Goal: Find contact information: Find contact information

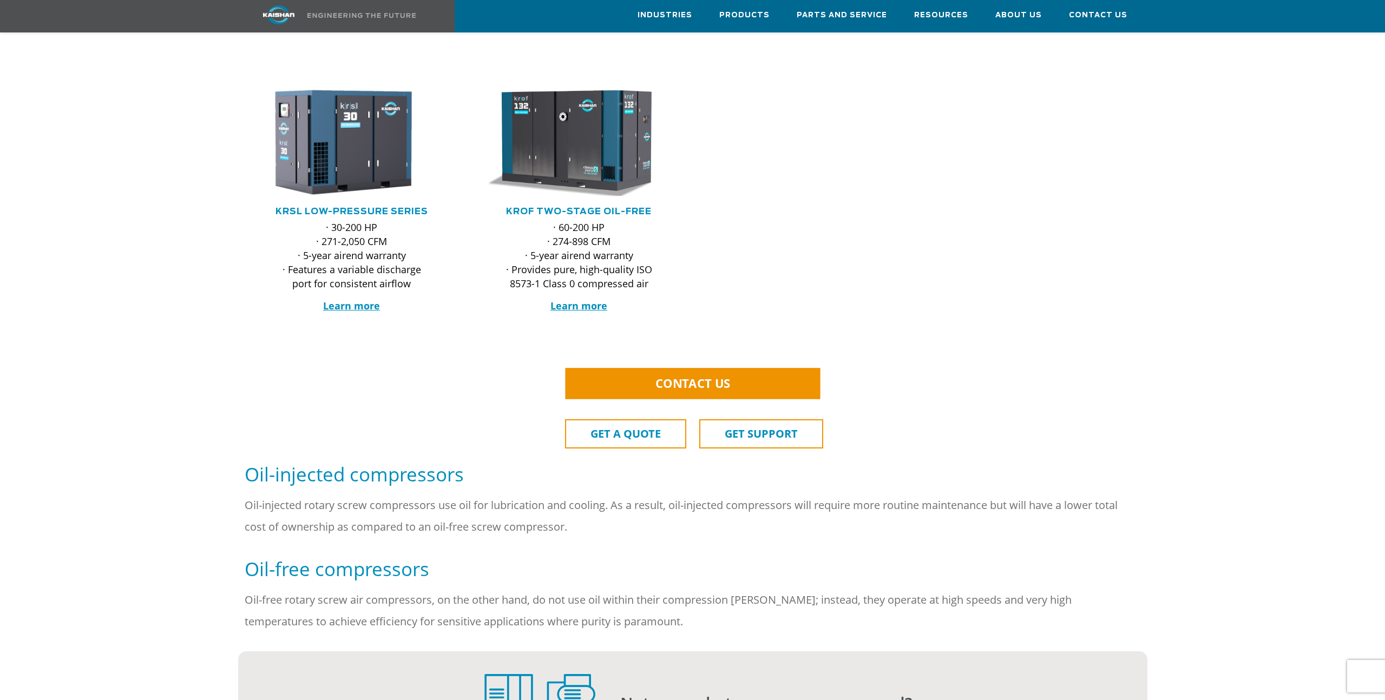
scroll to position [461, 0]
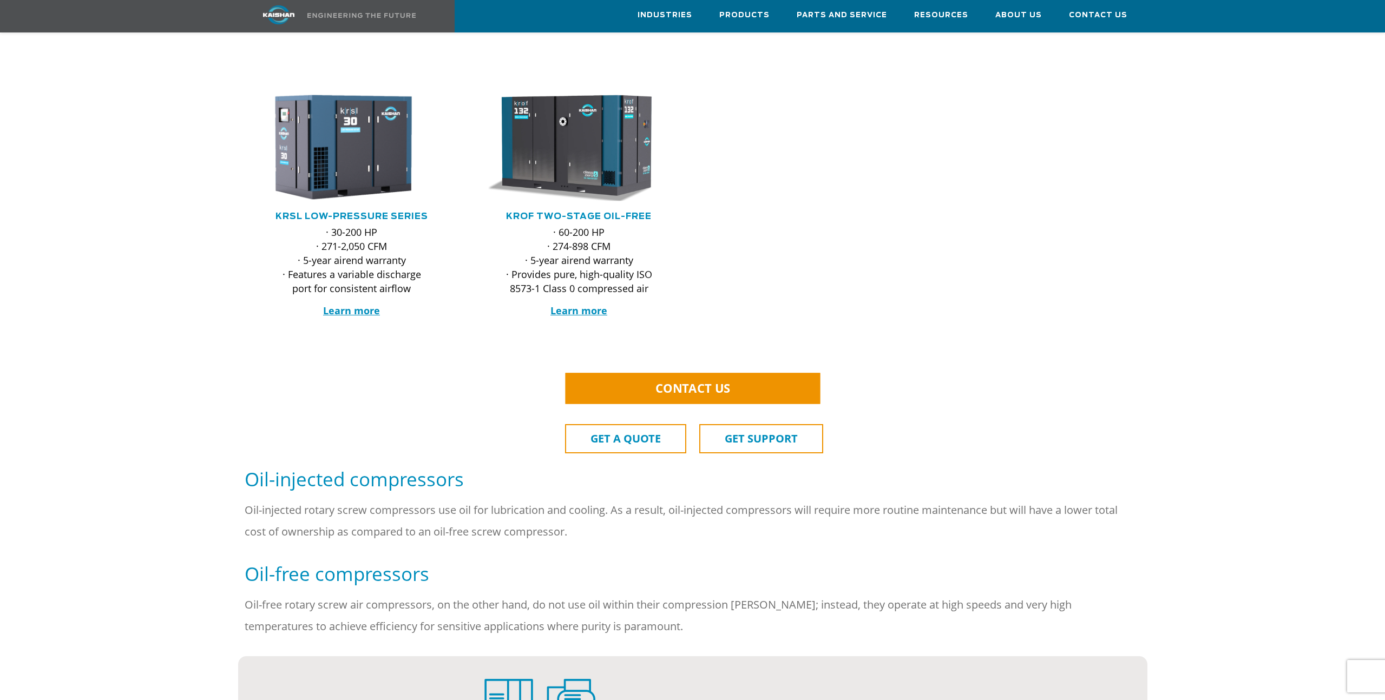
click at [728, 431] on span "GET SUPPORT" at bounding box center [761, 438] width 73 height 15
click at [631, 431] on link "GET A QUOTE" at bounding box center [625, 438] width 121 height 29
click at [602, 373] on link "CONTACT US" at bounding box center [692, 388] width 255 height 31
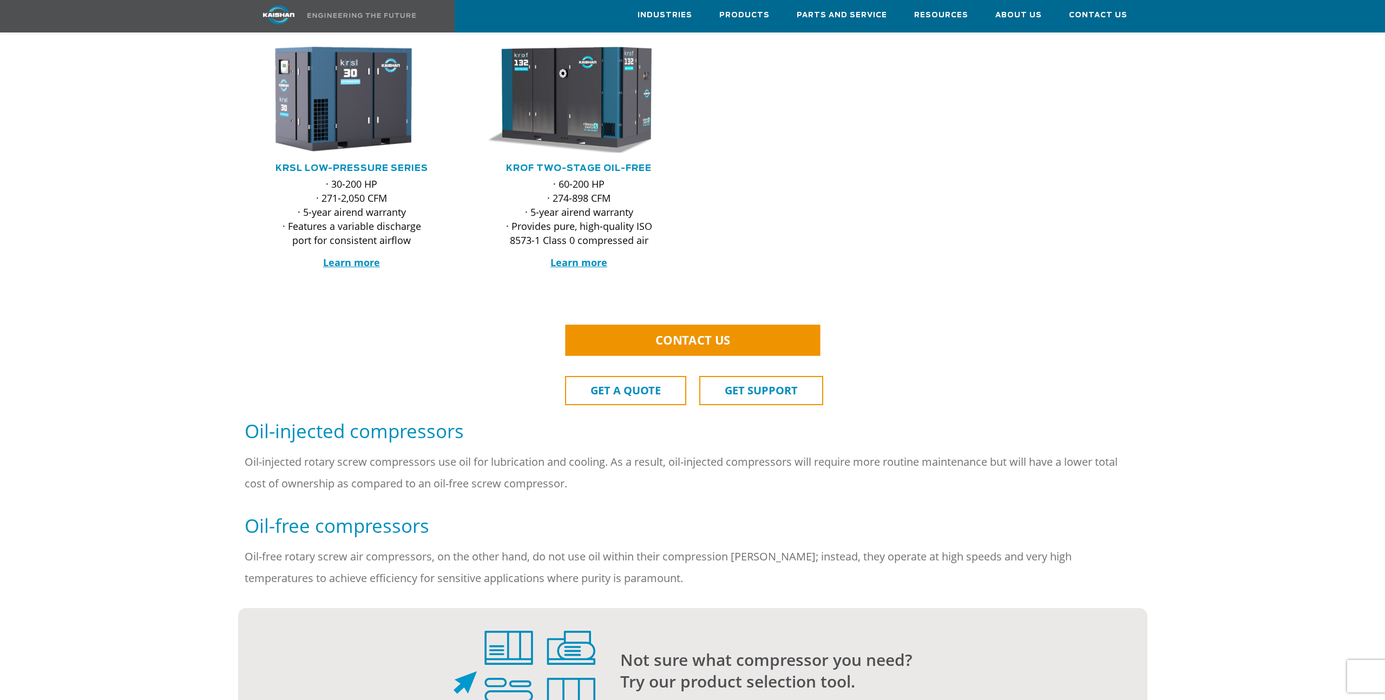
scroll to position [509, 0]
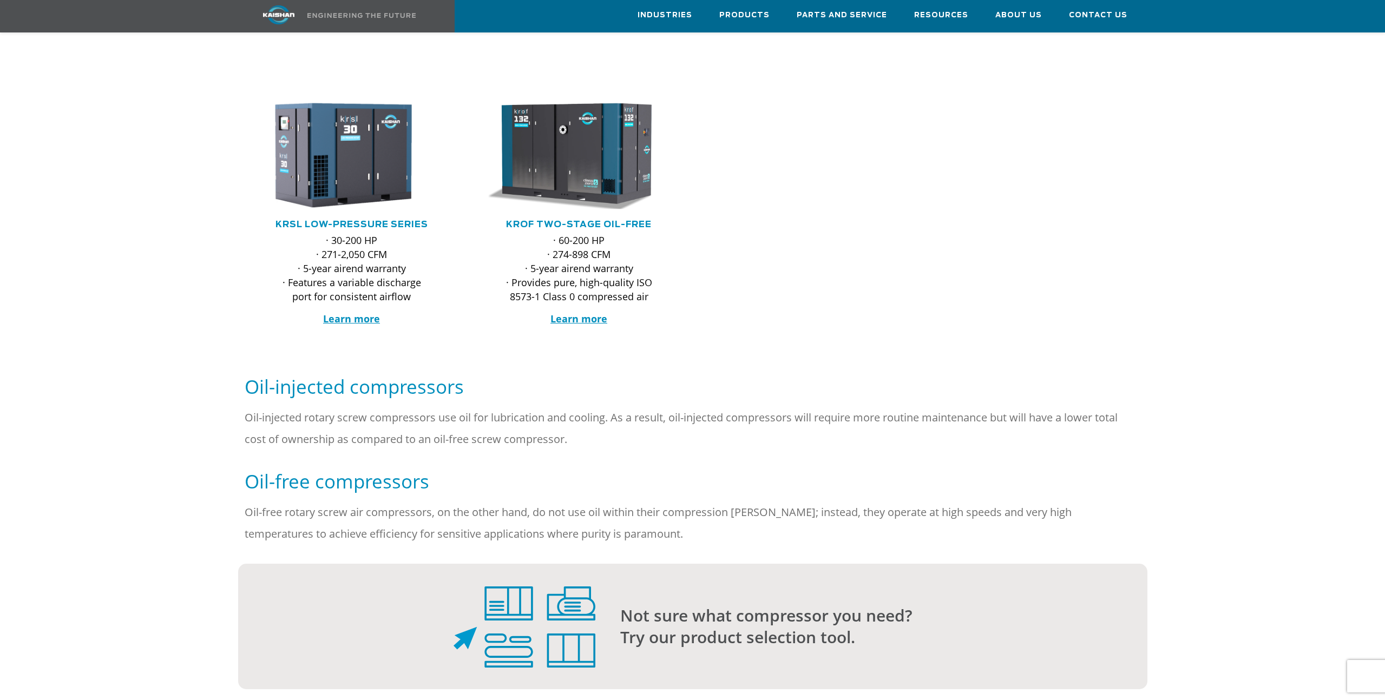
scroll to position [456, 0]
